Goal: Browse casually: Explore the website without a specific task or goal

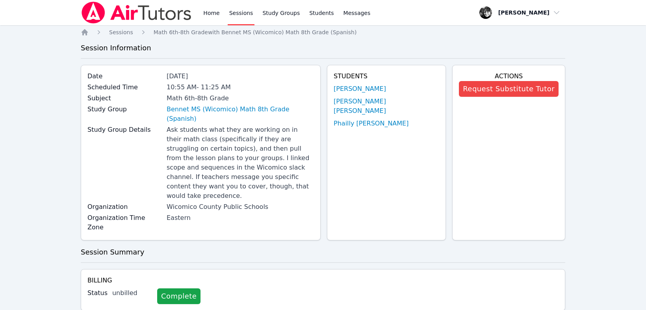
scroll to position [20, 0]
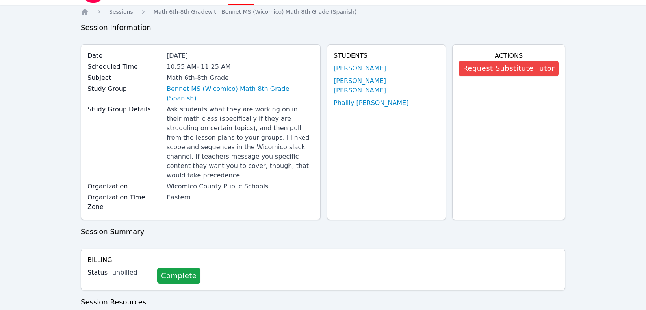
click at [454, 255] on div "Billing Status unbilled Complete" at bounding box center [323, 273] width 484 height 48
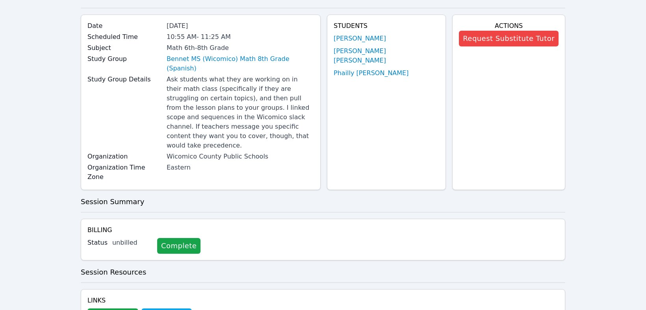
scroll to position [0, 0]
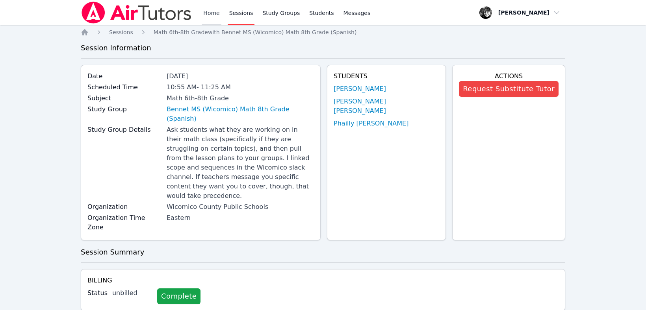
click at [216, 13] on link "Home" at bounding box center [211, 12] width 19 height 25
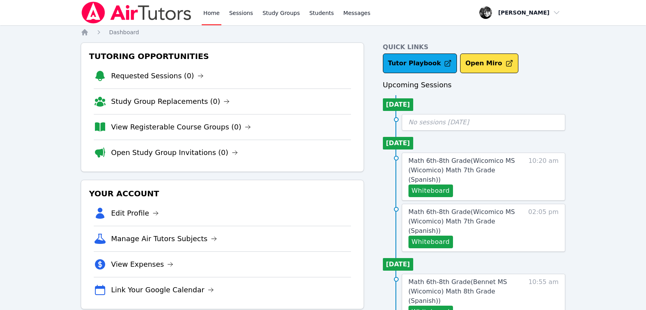
drag, startPoint x: 568, startPoint y: 96, endPoint x: 569, endPoint y: 89, distance: 7.6
drag, startPoint x: 0, startPoint y: 0, endPoint x: 633, endPoint y: 181, distance: 657.9
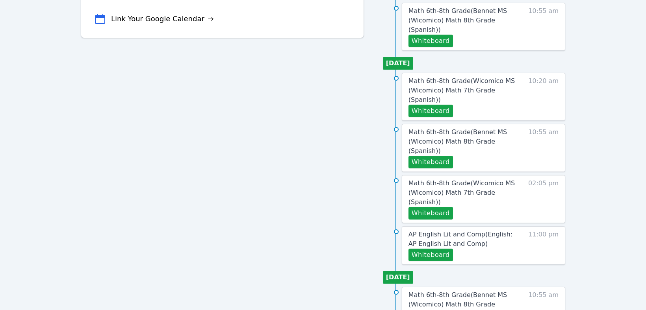
scroll to position [349, 0]
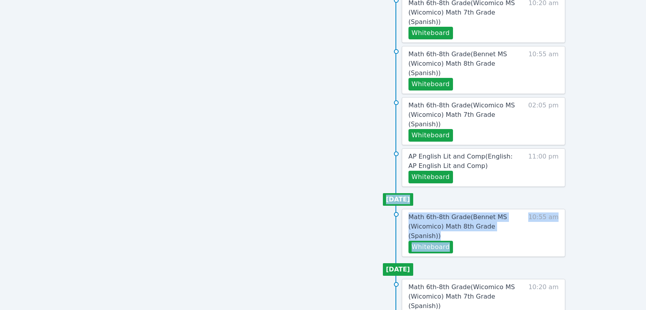
drag, startPoint x: 633, startPoint y: 181, endPoint x: 645, endPoint y: 173, distance: 14.7
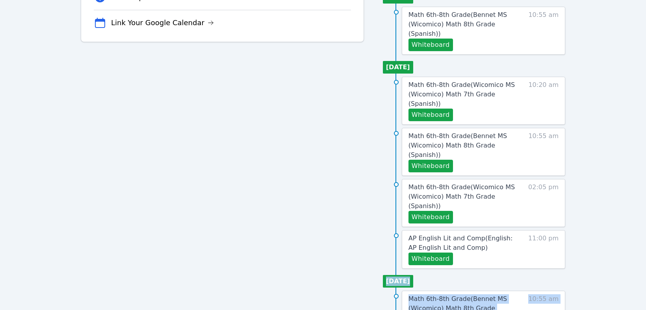
scroll to position [272, 0]
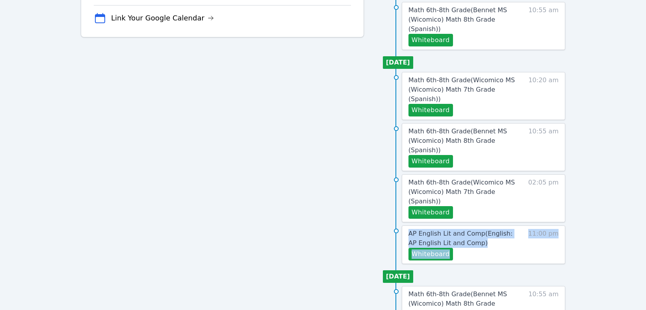
drag, startPoint x: 642, startPoint y: 163, endPoint x: 641, endPoint y: 135, distance: 28.4
